Goal: Navigation & Orientation: Find specific page/section

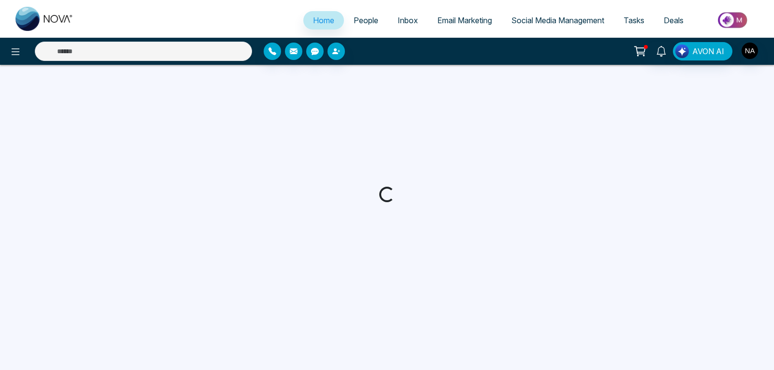
select select "*"
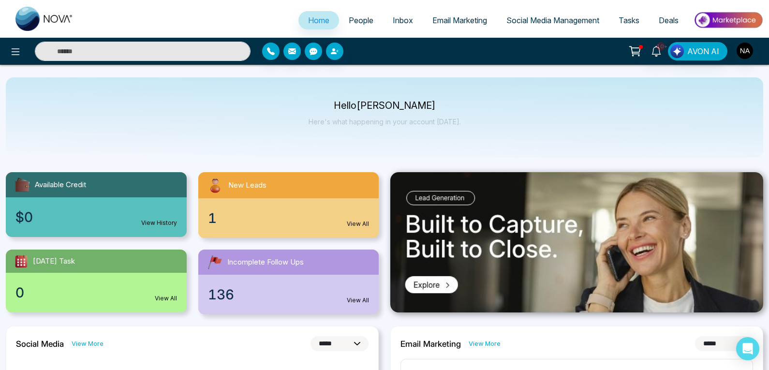
click at [352, 22] on span "People" at bounding box center [361, 20] width 25 height 10
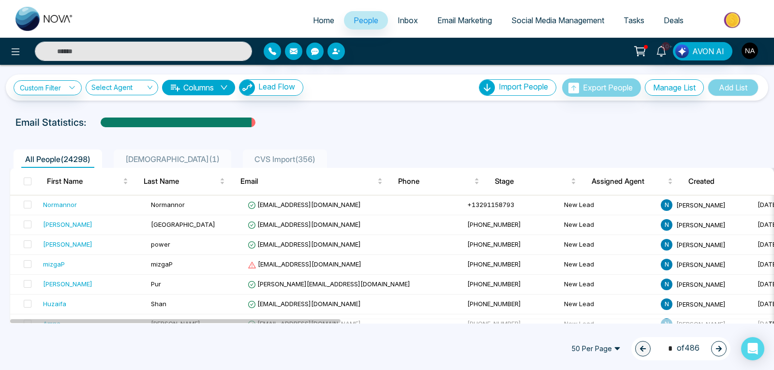
click at [354, 22] on span "People" at bounding box center [366, 20] width 25 height 10
